Goal: Information Seeking & Learning: Check status

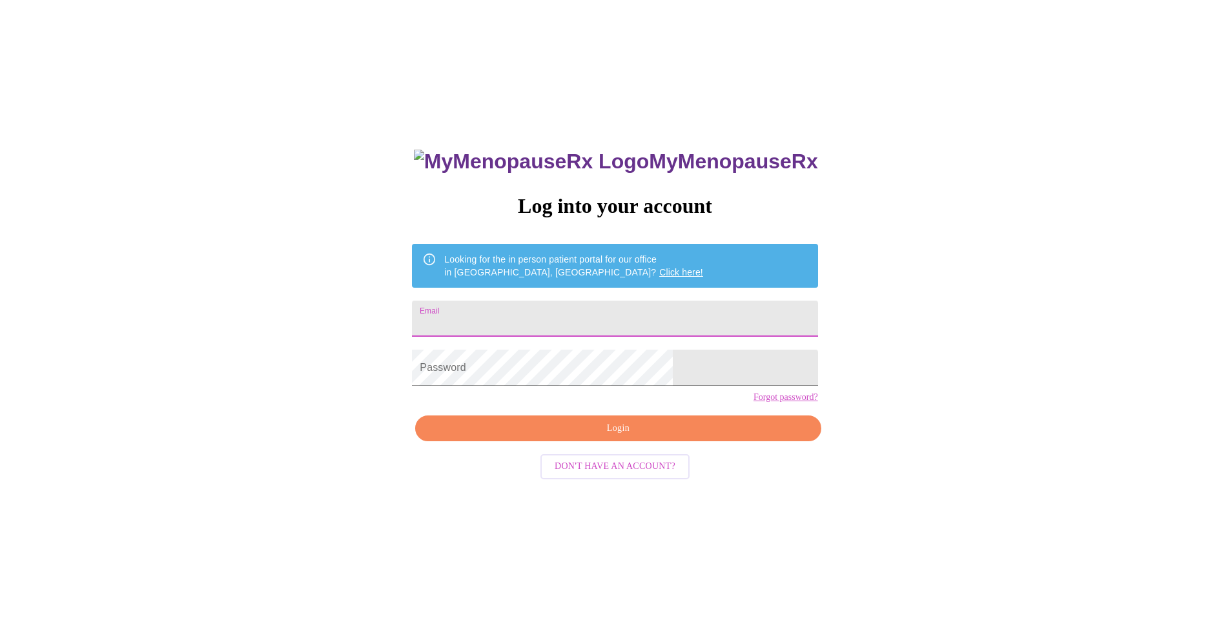
click at [635, 313] on input "Email" at bounding box center [614, 319] width 405 height 36
type input "[EMAIL_ADDRESS][DOMAIN_NAME]"
click at [620, 437] on span "Login" at bounding box center [618, 429] width 376 height 16
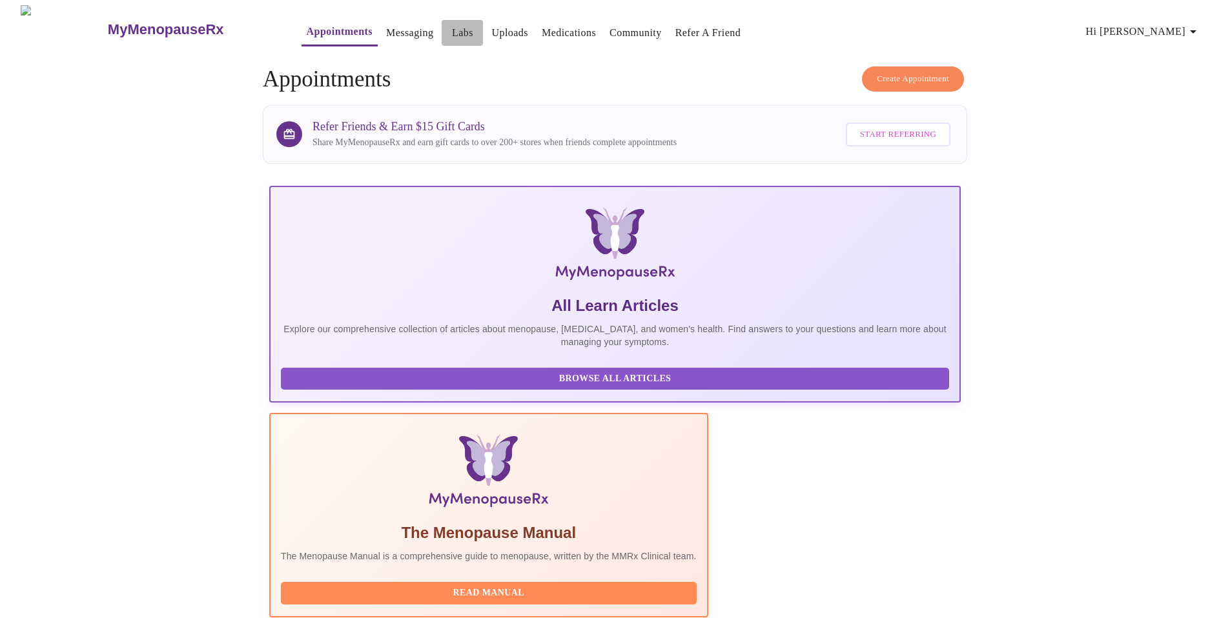
click at [452, 26] on link "Labs" at bounding box center [462, 33] width 21 height 18
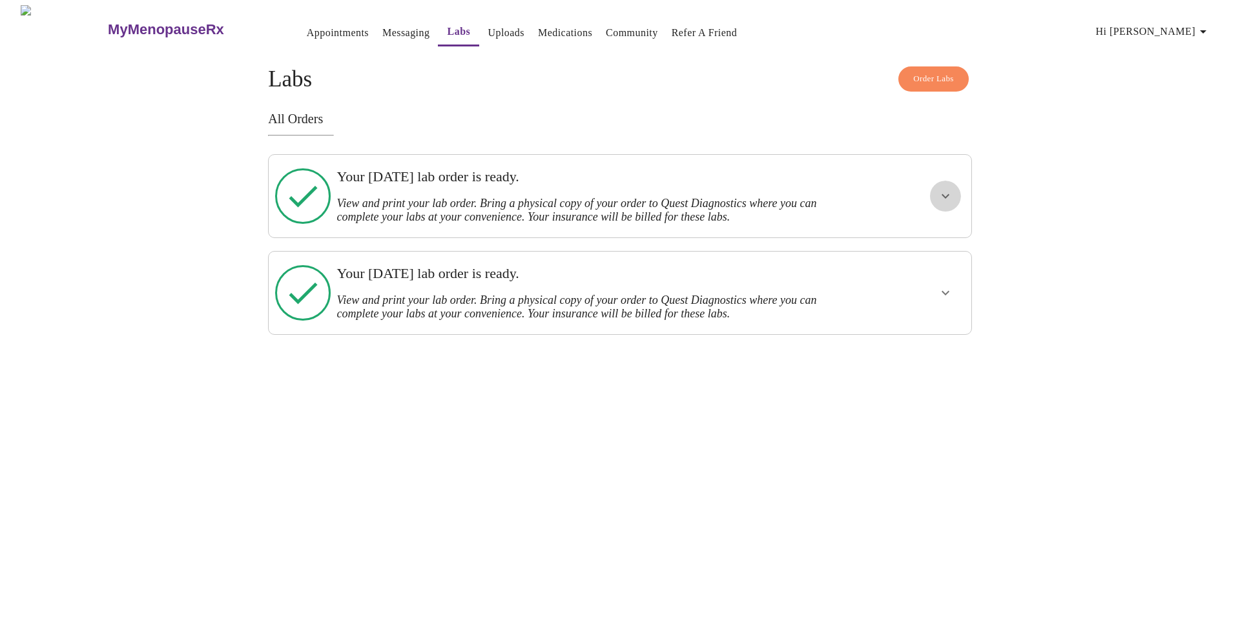
click at [941, 189] on icon "show more" at bounding box center [944, 196] width 15 height 15
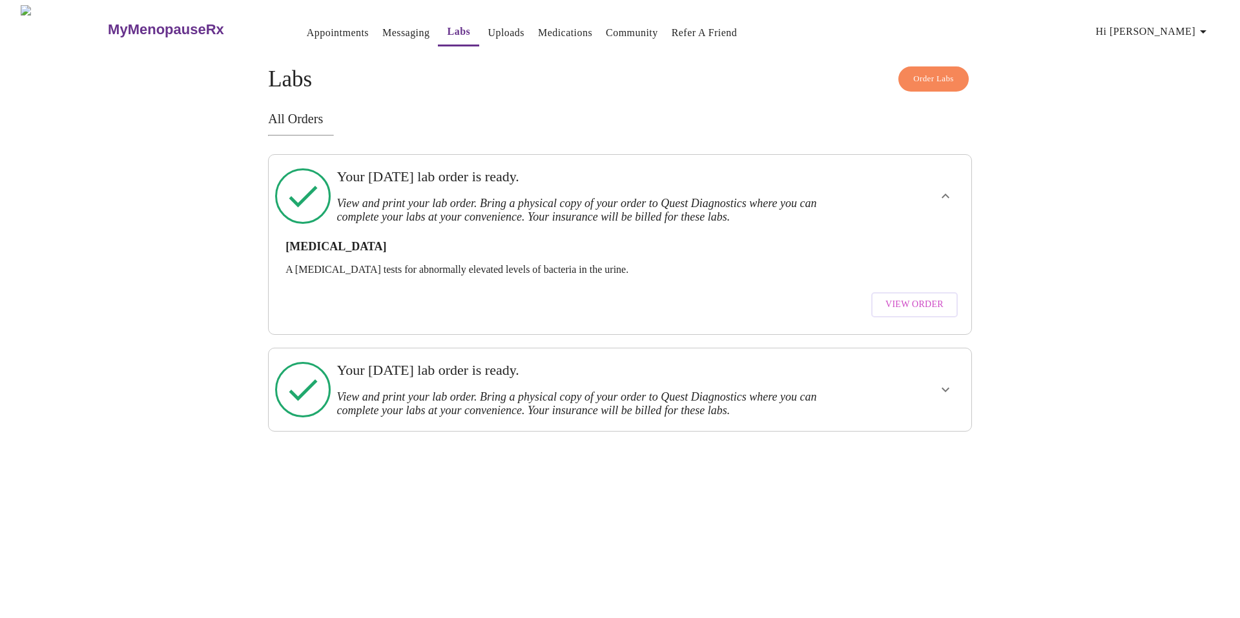
click at [946, 382] on icon "show more" at bounding box center [944, 389] width 15 height 15
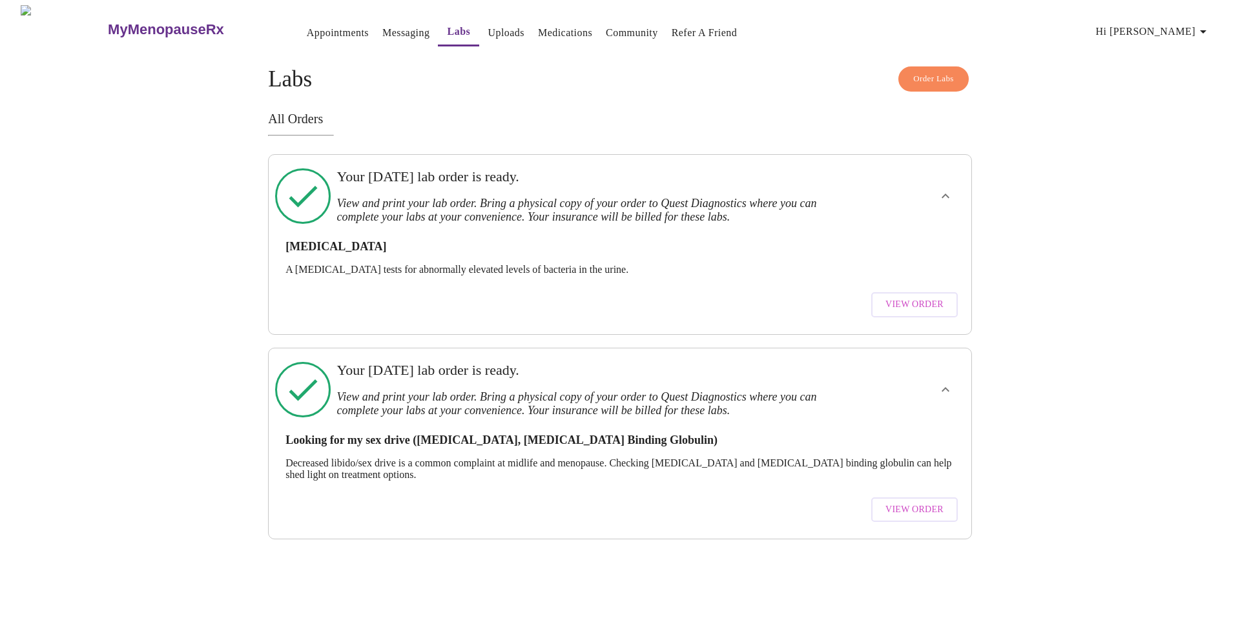
click at [926, 502] on span "View Order" at bounding box center [914, 510] width 58 height 16
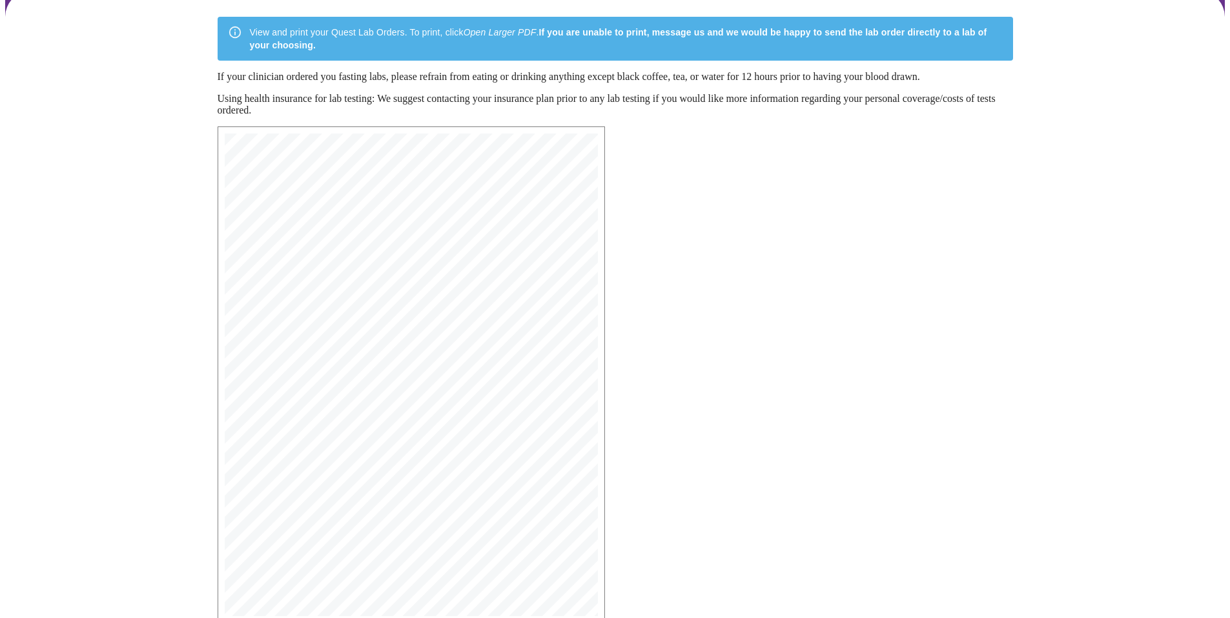
scroll to position [175, 0]
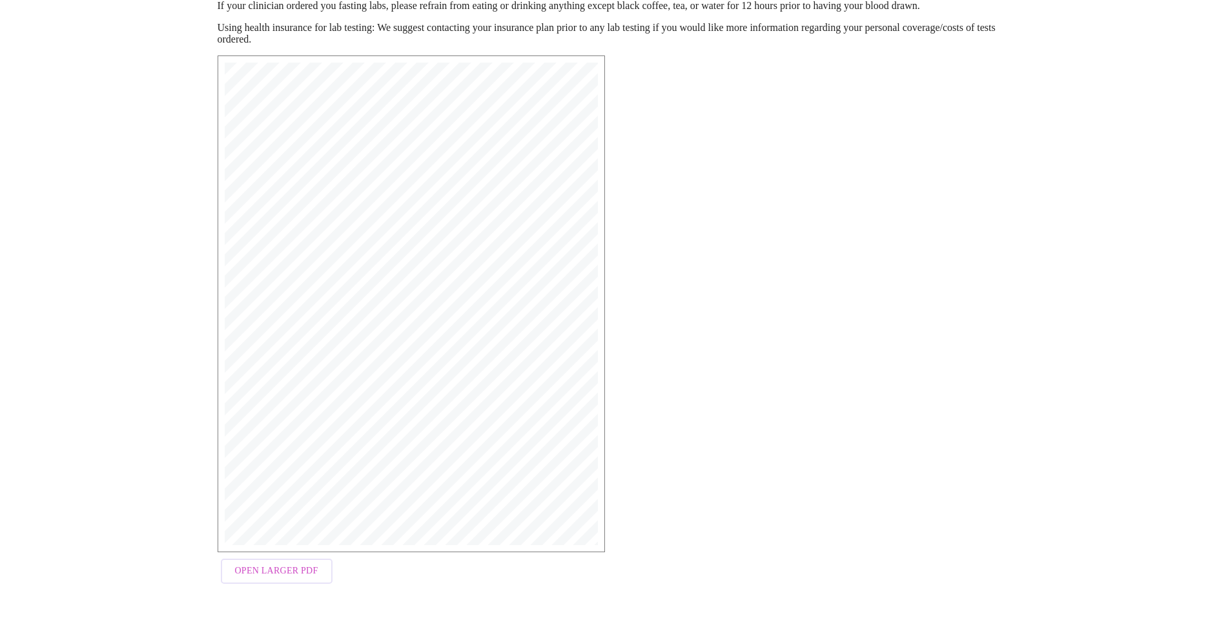
click at [289, 571] on span "Open Larger PDF" at bounding box center [276, 572] width 83 height 16
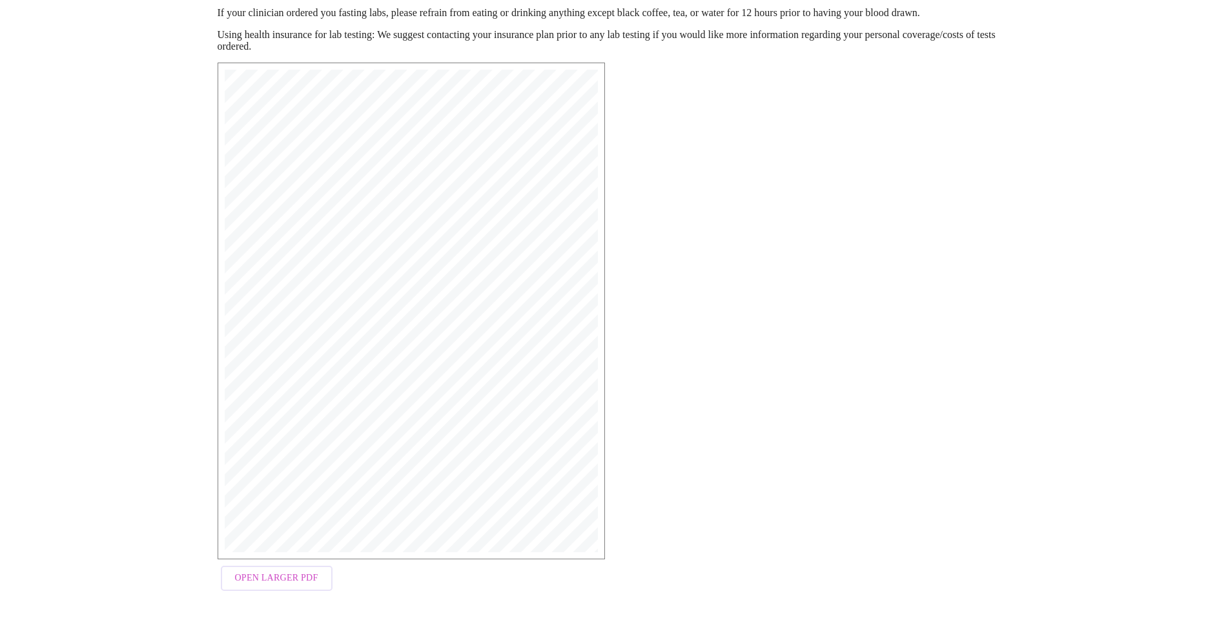
scroll to position [167, 0]
